Goal: Find specific page/section: Find specific page/section

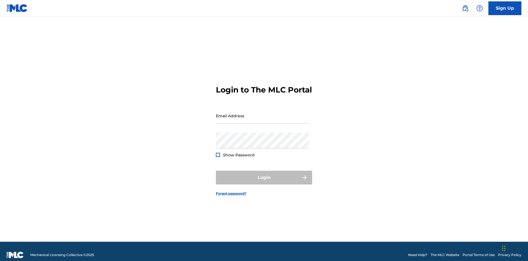
scroll to position [7, 0]
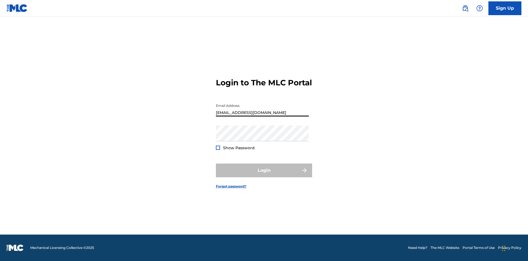
type input "[EMAIL_ADDRESS][DOMAIN_NAME]"
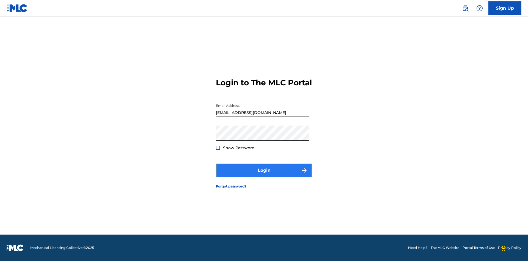
click at [264, 175] on button "Login" at bounding box center [264, 170] width 96 height 14
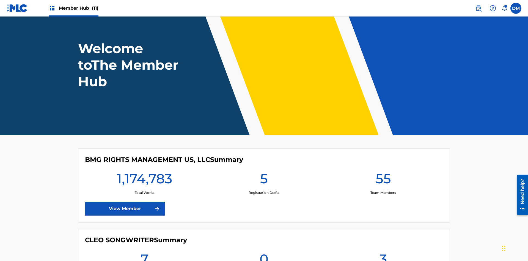
click at [78, 8] on span "Member Hub (11)" at bounding box center [79, 8] width 40 height 6
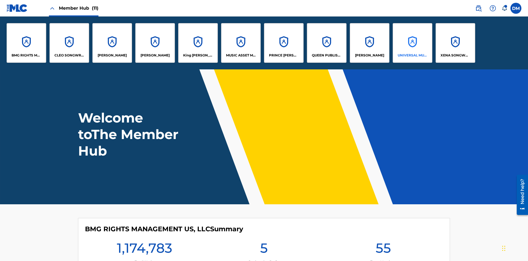
click at [412, 55] on p "UNIVERSAL MUSIC PUB GROUP" at bounding box center [413, 55] width 30 height 5
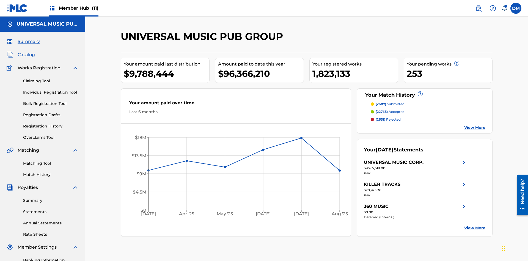
click at [26, 51] on span "Catalog" at bounding box center [26, 54] width 17 height 7
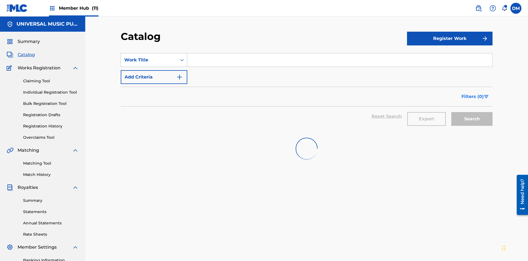
click at [473, 93] on span "Filters ( 0 )" at bounding box center [473, 96] width 22 height 7
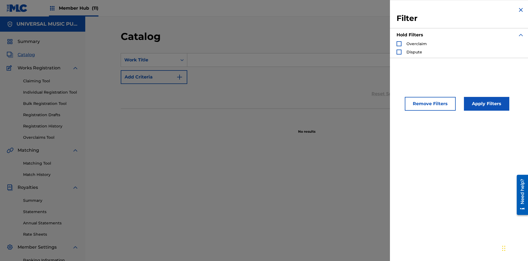
scroll to position [60, 0]
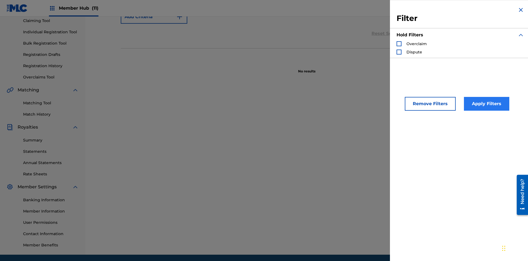
click at [399, 44] on div "Search Form" at bounding box center [399, 43] width 5 height 5
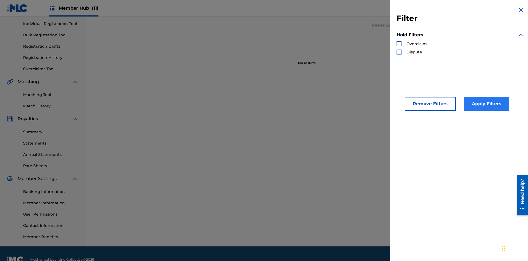
click at [486, 104] on button "Apply Filters" at bounding box center [486, 104] width 45 height 14
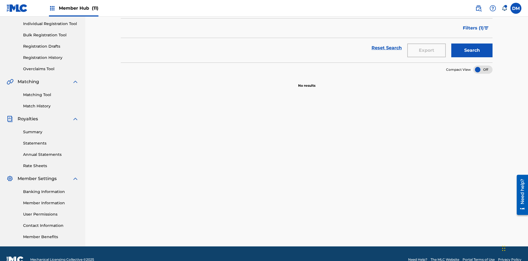
scroll to position [80, 0]
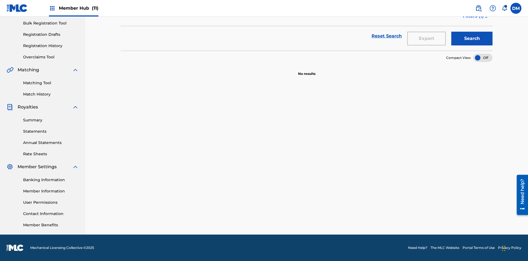
click at [473, 20] on span "Filters ( 1 )" at bounding box center [473, 16] width 21 height 7
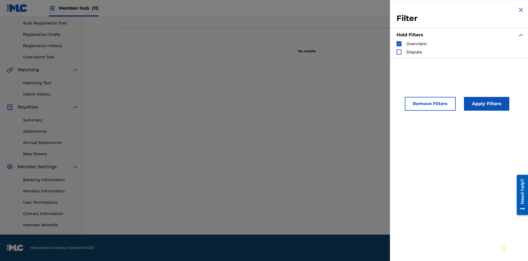
scroll to position [60, 0]
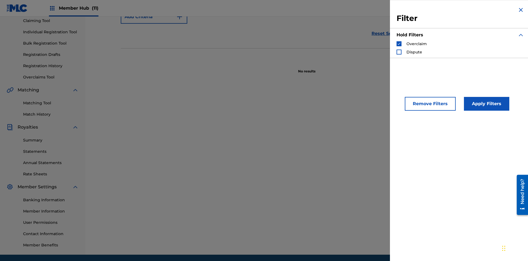
click at [399, 44] on img "Search Form" at bounding box center [399, 44] width 4 height 4
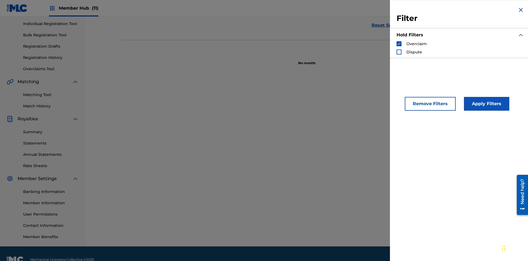
click at [399, 52] on div "Search Form" at bounding box center [399, 52] width 5 height 5
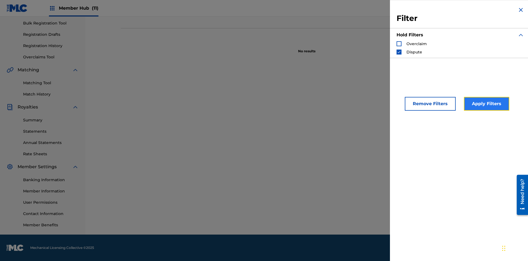
click at [486, 104] on button "Apply Filters" at bounding box center [486, 104] width 45 height 14
